Goal: Task Accomplishment & Management: Use online tool/utility

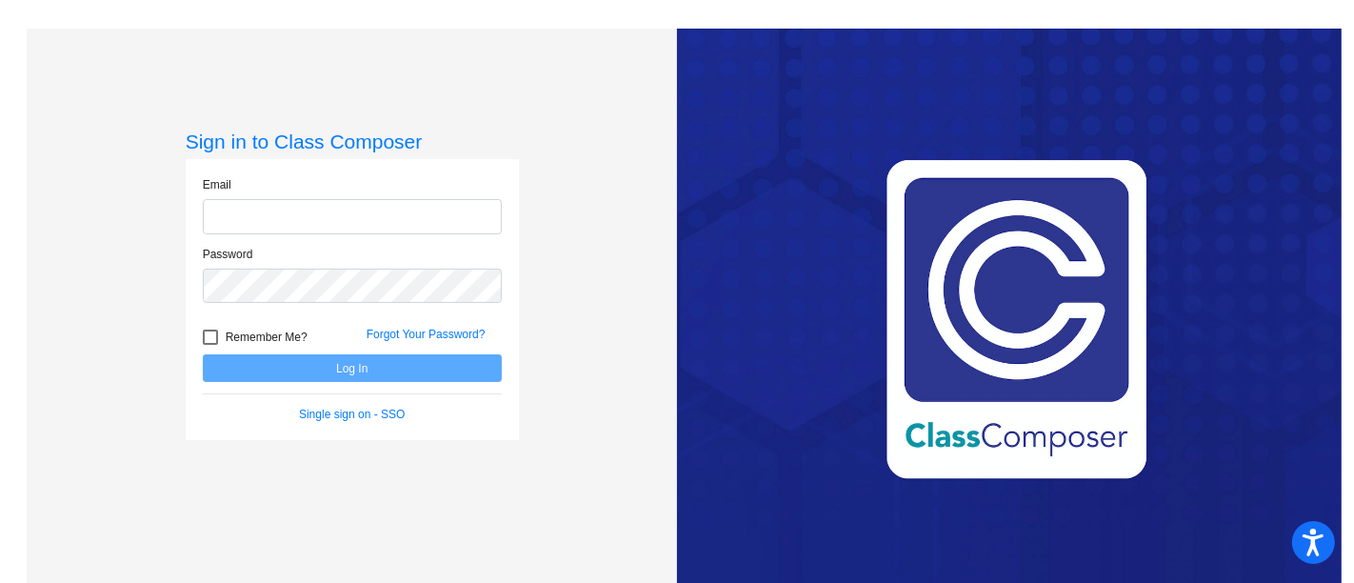
type input "[EMAIL_ADDRESS][DOMAIN_NAME]"
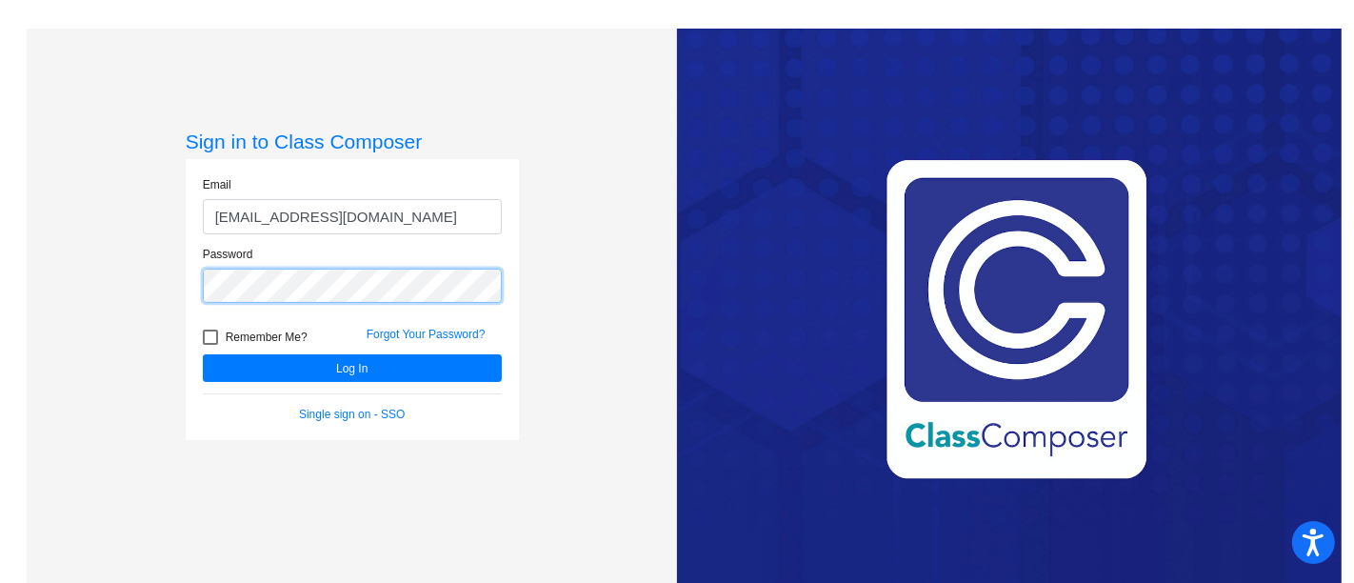
click at [129, 277] on div "Sign in to Class Composer Email amrodriguez@w-usd.org Password Remember Me? For…" at bounding box center [352, 320] width 650 height 583
click at [203, 354] on button "Log In" at bounding box center [352, 368] width 299 height 28
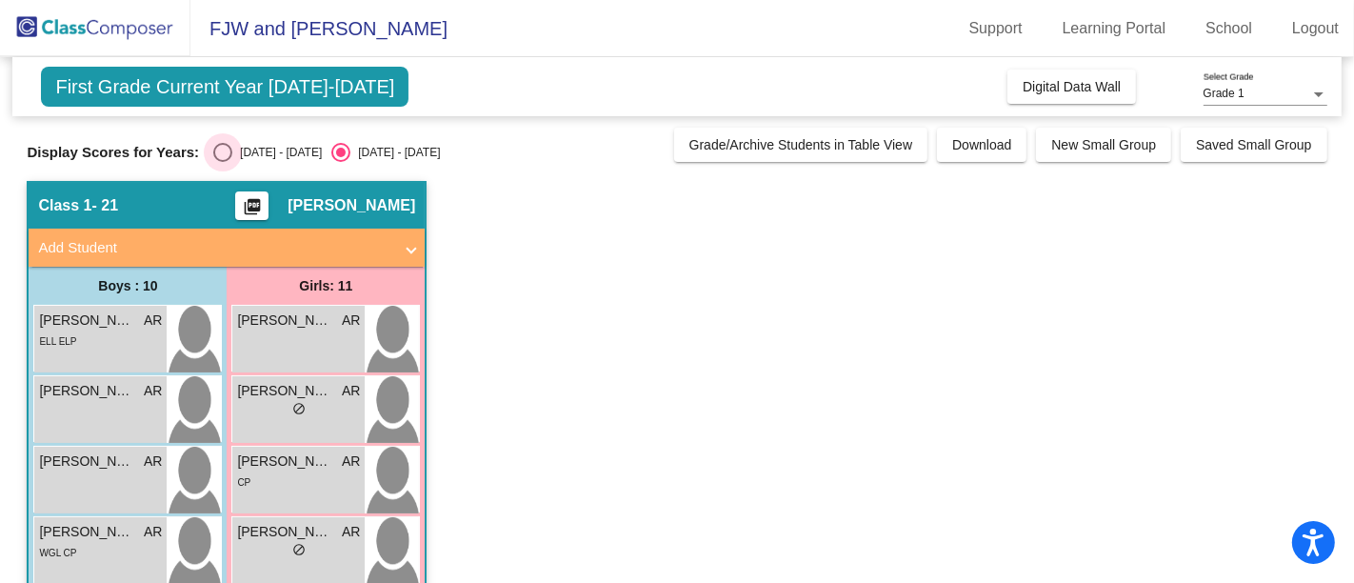
click at [236, 153] on div "2024 - 2025" at bounding box center [276, 152] width 89 height 17
click at [223, 162] on input "2024 - 2025" at bounding box center [222, 162] width 1 height 1
radio input "true"
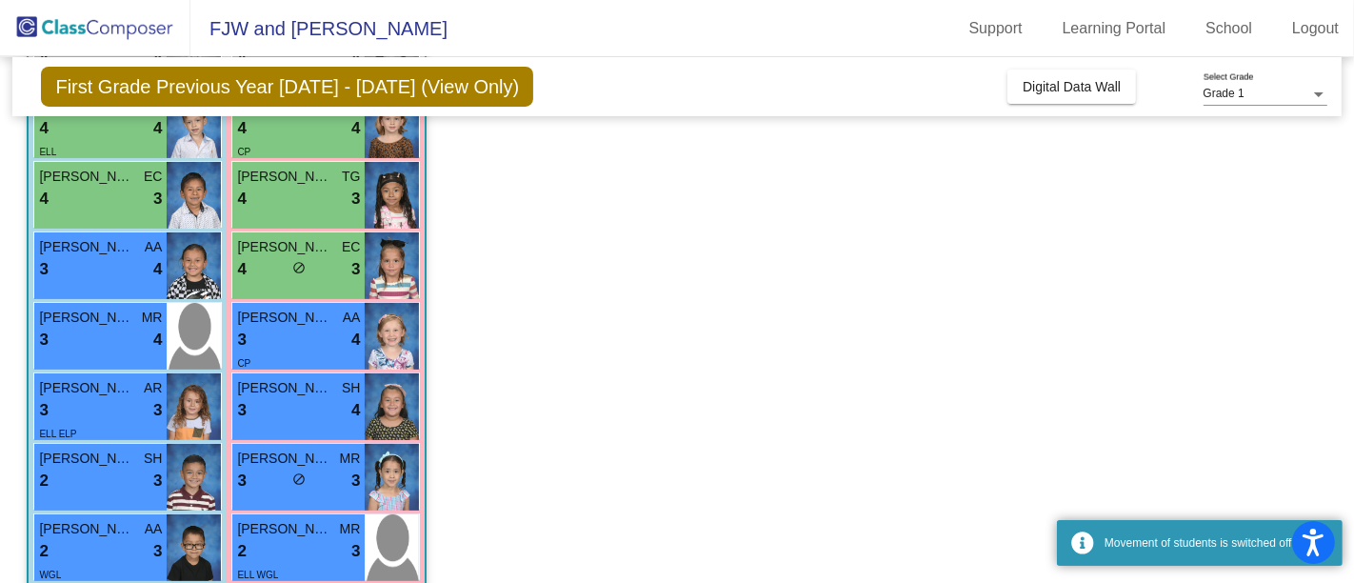
scroll to position [369, 0]
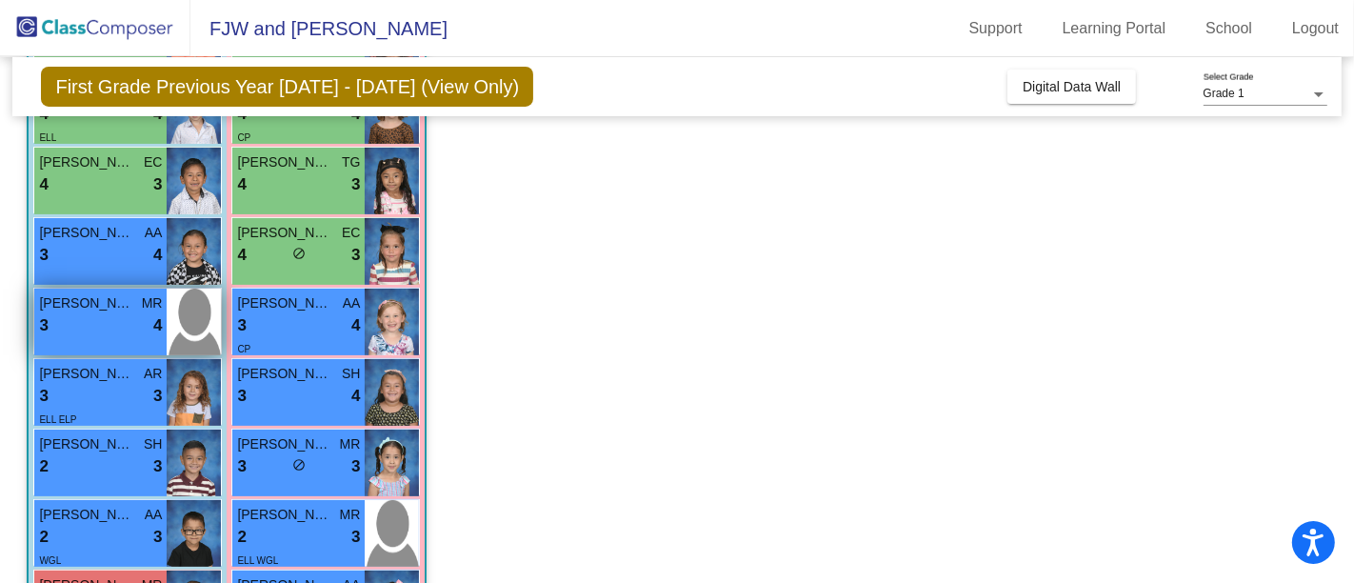
click at [73, 313] on div "3 lock do_not_disturb_alt 4" at bounding box center [100, 325] width 123 height 25
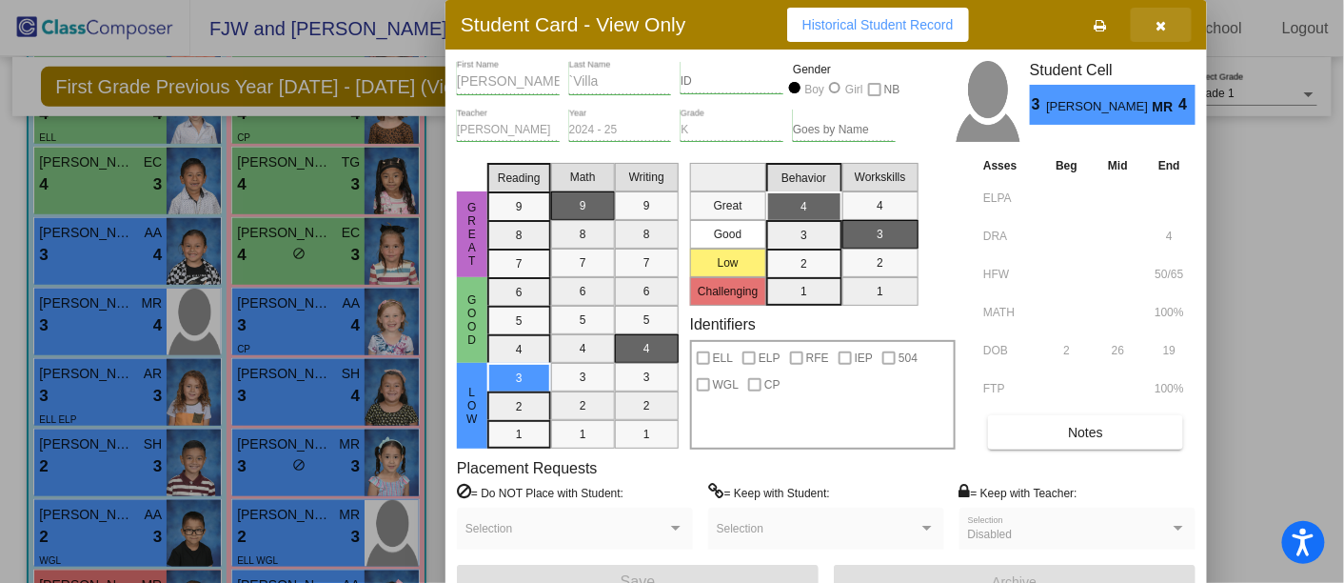
click at [1159, 26] on icon "button" at bounding box center [1161, 25] width 10 height 13
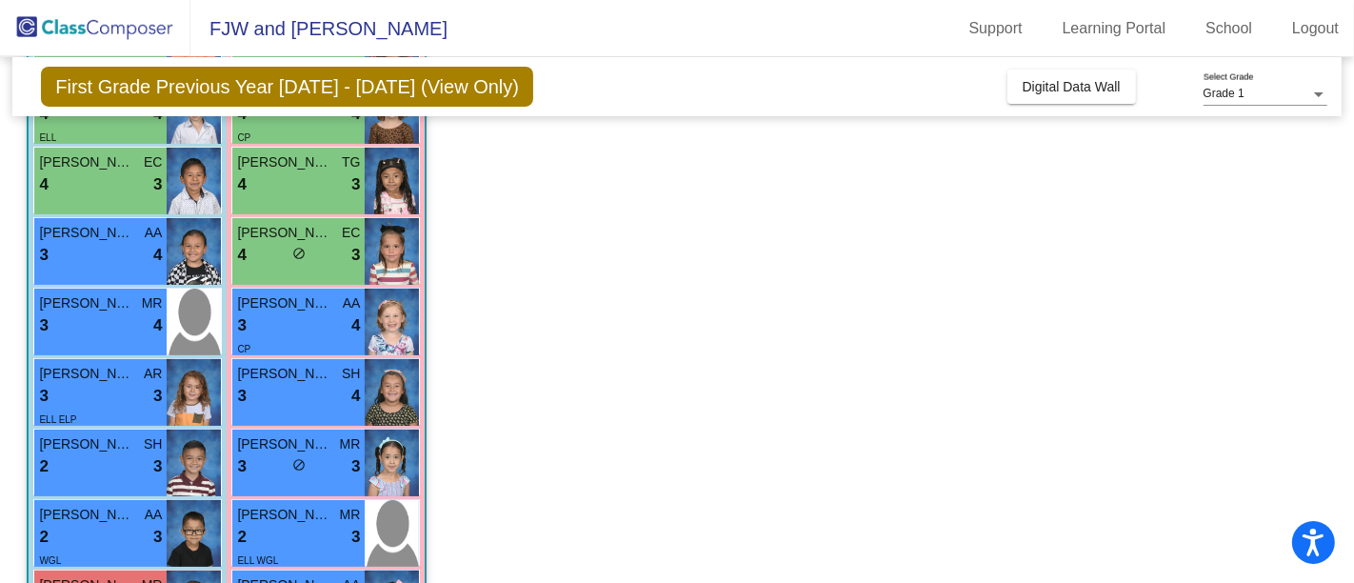
scroll to position [0, 0]
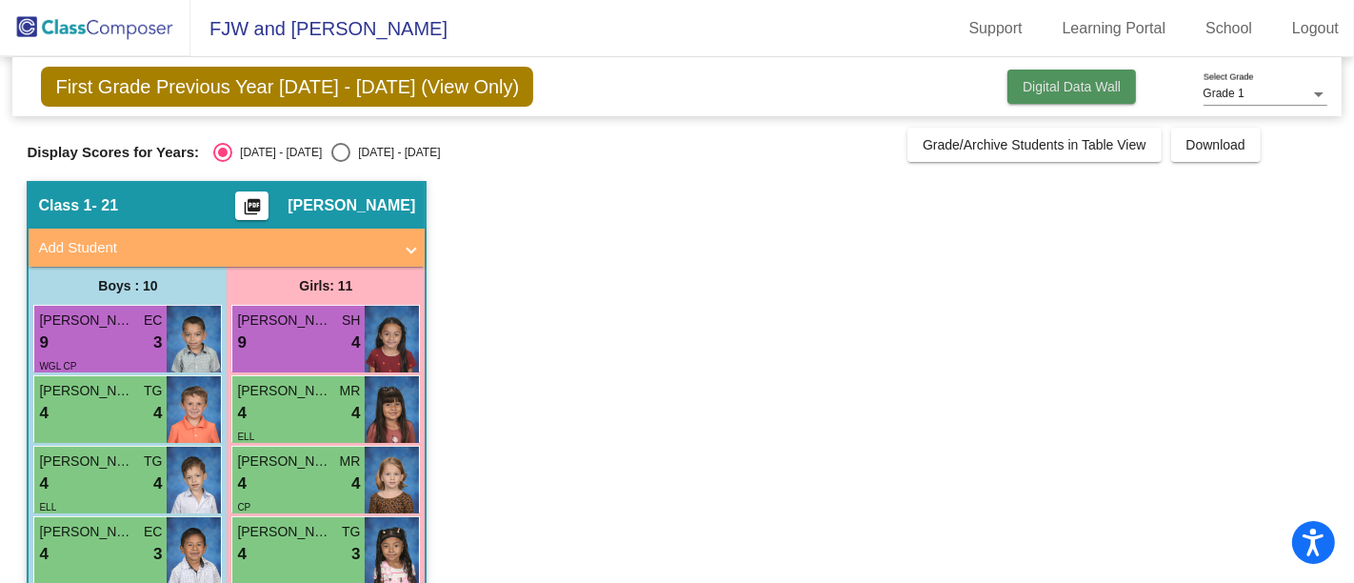
click at [1068, 79] on span "Digital Data Wall" at bounding box center [1071, 86] width 98 height 15
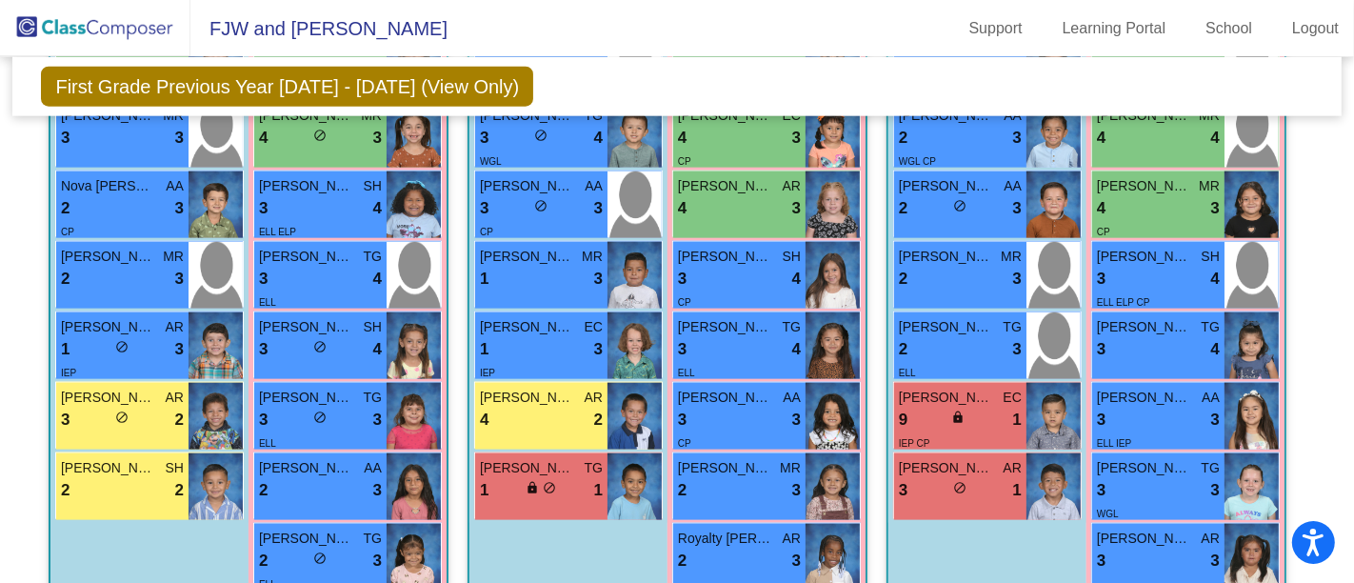
scroll to position [1908, 0]
